Goal: Task Accomplishment & Management: Use online tool/utility

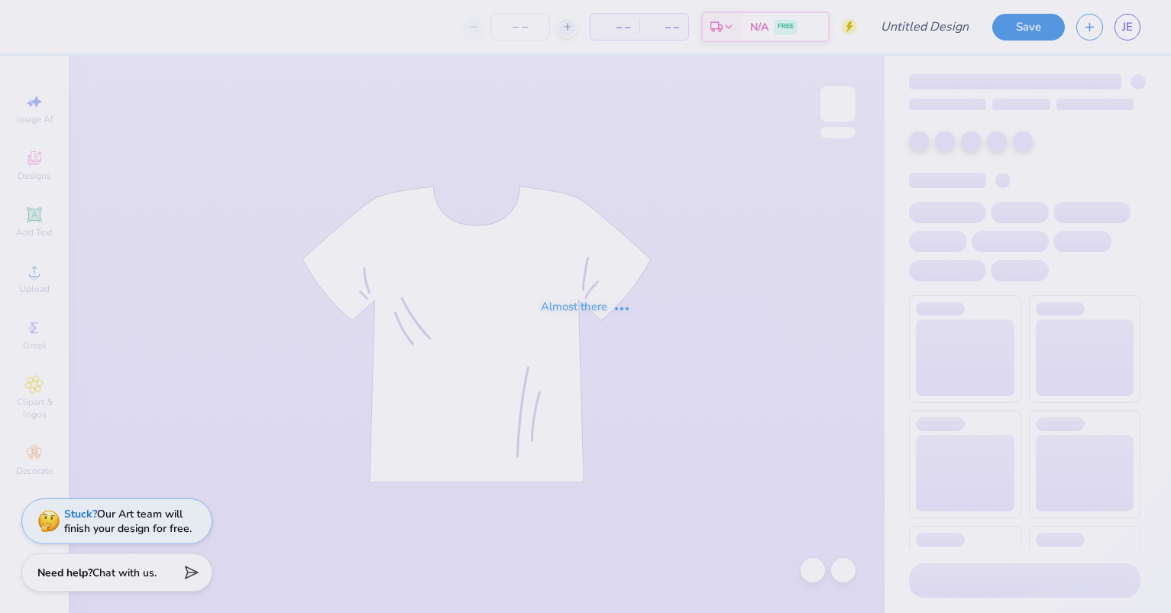
type input "sample only, please ignore"
type input "12"
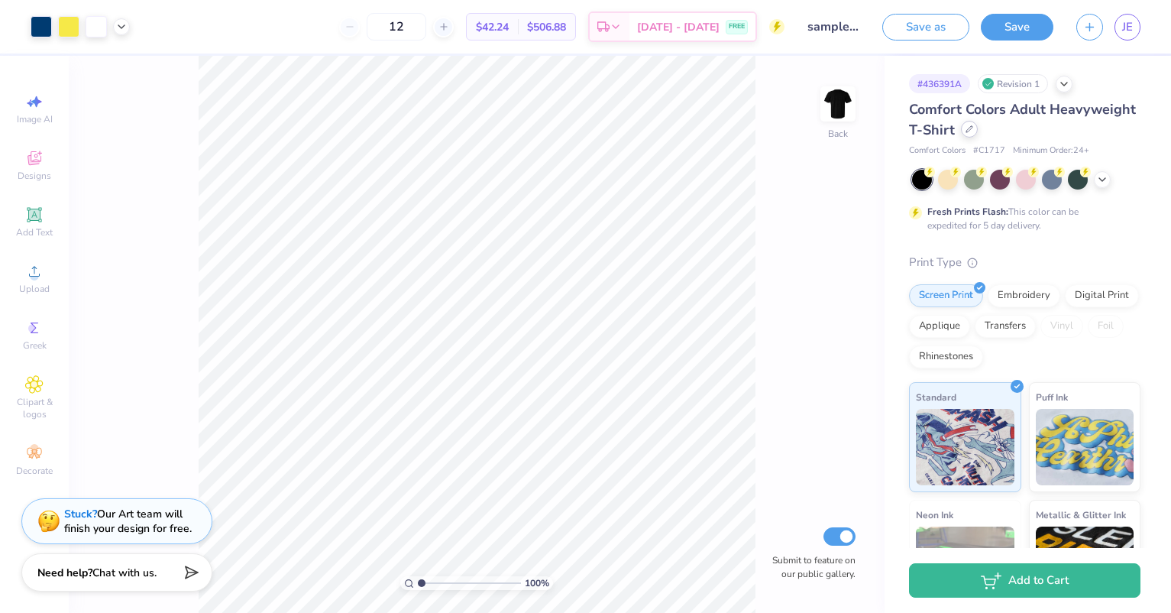
click at [978, 129] on div at bounding box center [969, 129] width 17 height 17
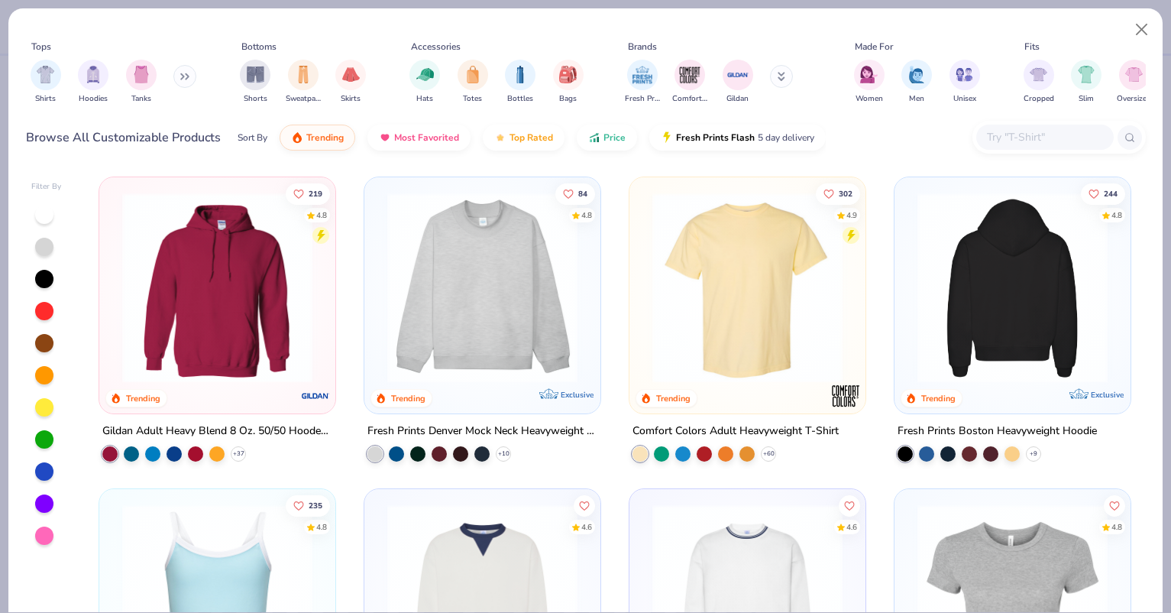
click at [1011, 289] on img at bounding box center [1013, 288] width 206 height 190
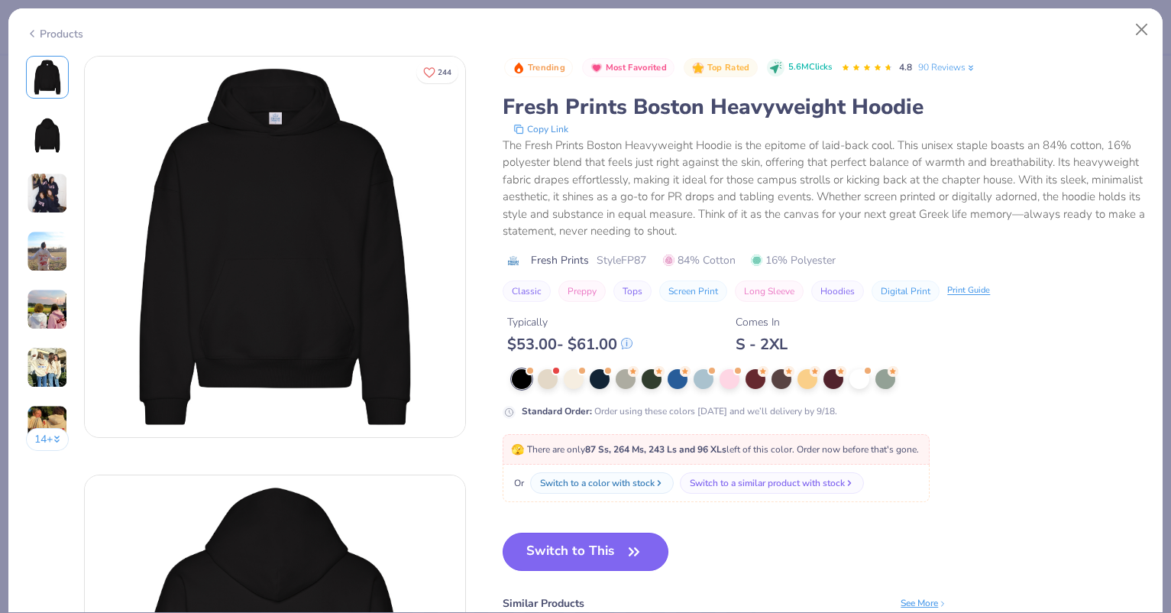
click at [565, 543] on button "Switch to This" at bounding box center [586, 552] width 166 height 38
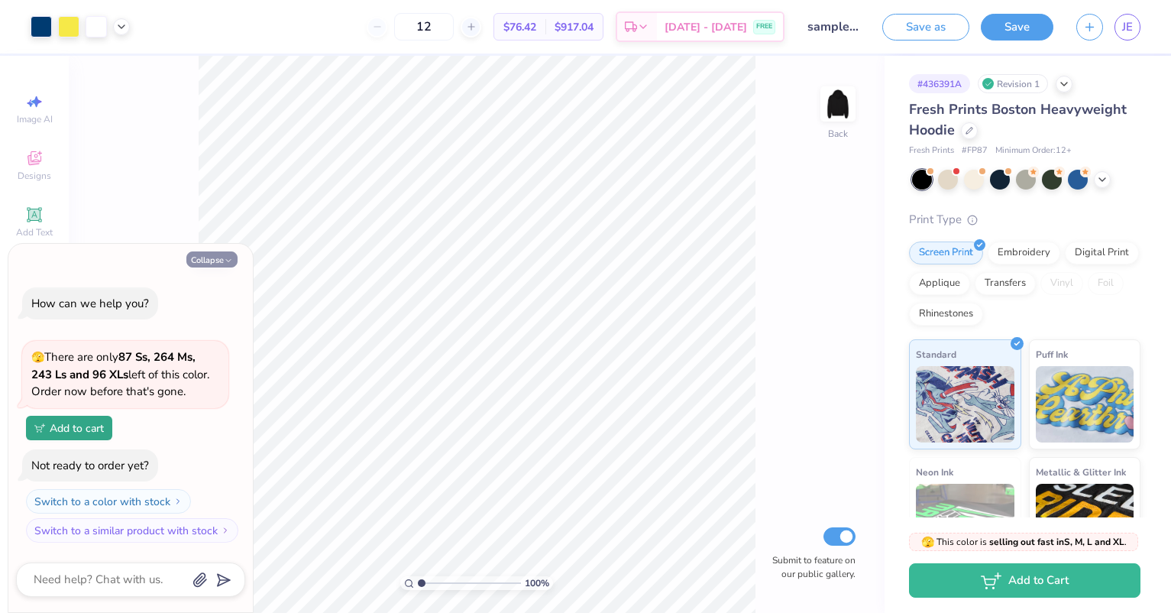
click at [199, 253] on button "Collapse" at bounding box center [211, 259] width 51 height 16
type textarea "x"
